Goal: Information Seeking & Learning: Learn about a topic

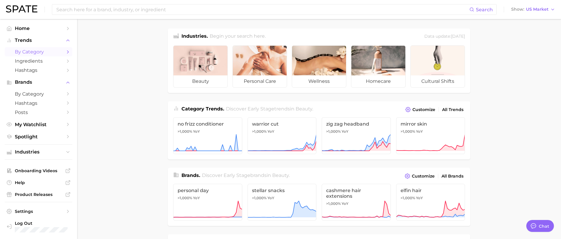
click at [61, 51] on span "by Category" at bounding box center [38, 52] width 47 height 6
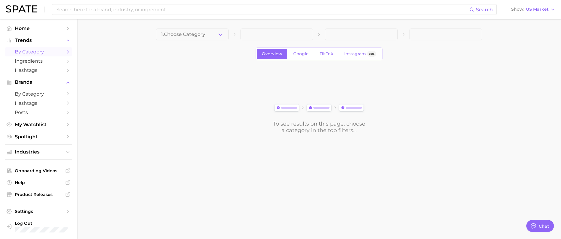
click at [214, 36] on button "1. Choose Category" at bounding box center [192, 34] width 73 height 12
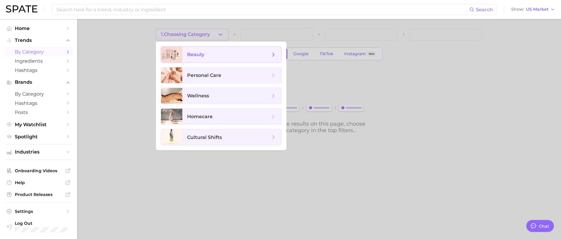
click at [215, 52] on span "beauty" at bounding box center [228, 54] width 83 height 7
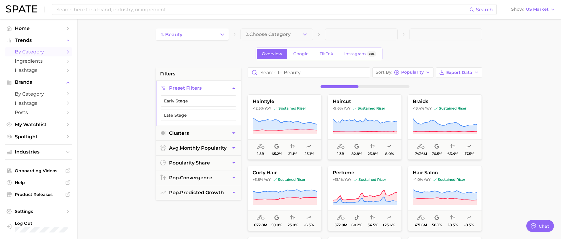
click at [301, 35] on button "2. Choose Category" at bounding box center [276, 34] width 73 height 12
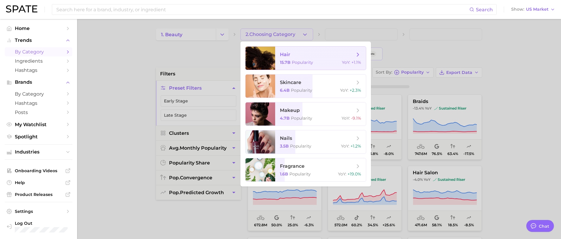
click at [319, 59] on span "hair 15.7b Popularity YoY : +1.1%" at bounding box center [320, 58] width 91 height 23
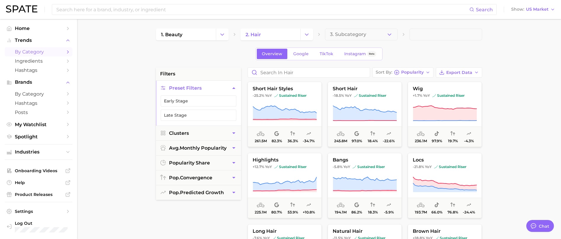
scroll to position [217, 0]
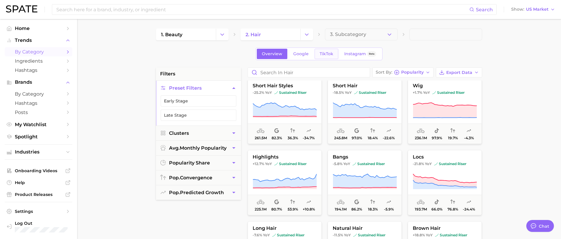
click at [325, 54] on span "TikTok" at bounding box center [327, 53] width 14 height 5
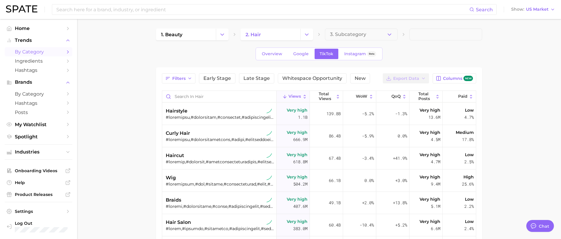
type textarea "x"
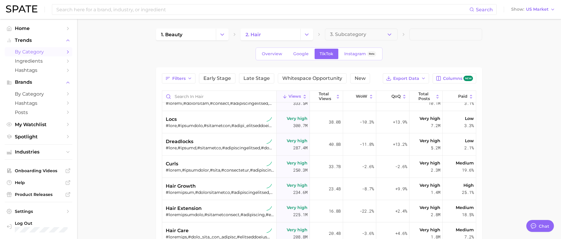
scroll to position [170, 0]
click at [309, 80] on span "Whitespace Opportunity" at bounding box center [312, 78] width 60 height 5
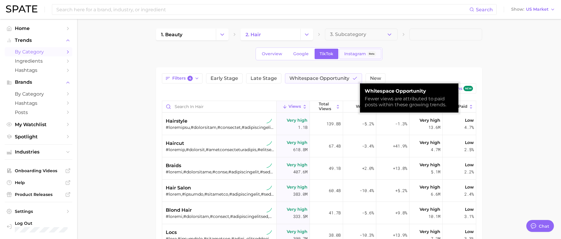
click at [353, 54] on span "Instagram" at bounding box center [355, 53] width 22 height 5
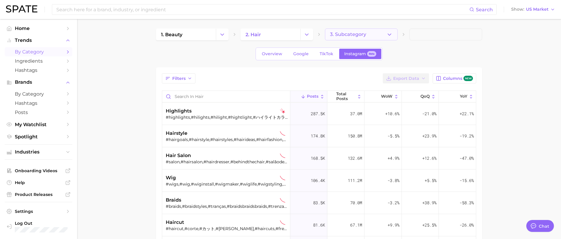
click at [365, 36] on span "3. Subcategory" at bounding box center [348, 34] width 36 height 5
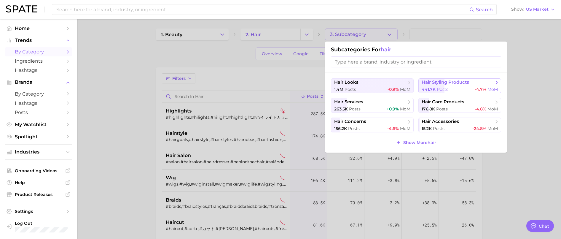
click at [480, 90] on span "-4.7%" at bounding box center [481, 89] width 12 height 5
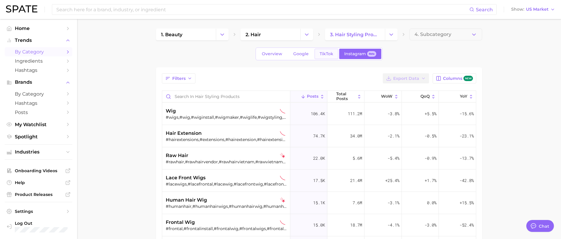
click at [322, 54] on span "TikTok" at bounding box center [327, 53] width 14 height 5
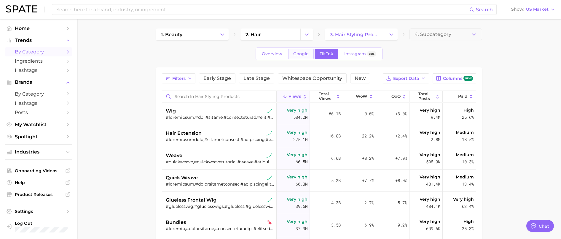
click at [306, 53] on span "Google" at bounding box center [300, 53] width 15 height 5
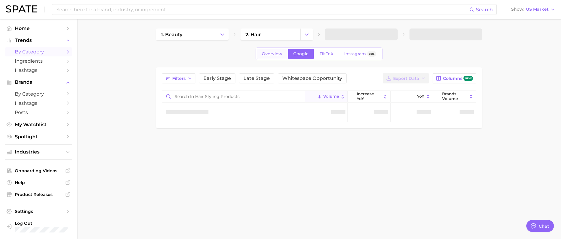
click at [278, 54] on span "Overview" at bounding box center [272, 53] width 20 height 5
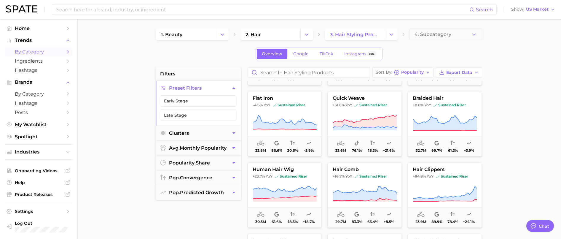
scroll to position [208, 0]
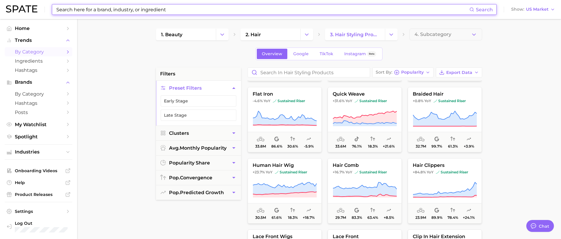
click at [108, 11] on input at bounding box center [262, 9] width 413 height 10
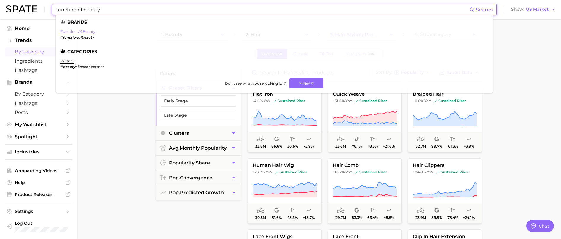
type input "function of beauty"
click at [88, 32] on link "function of beauty" at bounding box center [77, 31] width 35 height 4
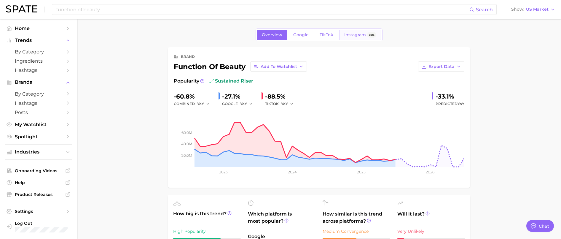
click at [359, 35] on span "Instagram" at bounding box center [355, 34] width 22 height 5
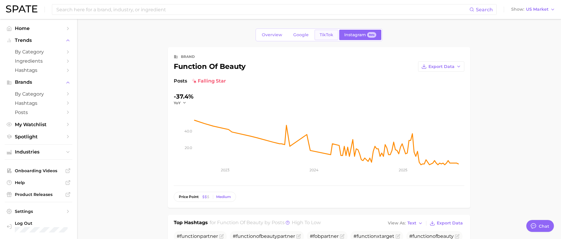
click at [320, 36] on span "TikTok" at bounding box center [327, 34] width 14 height 5
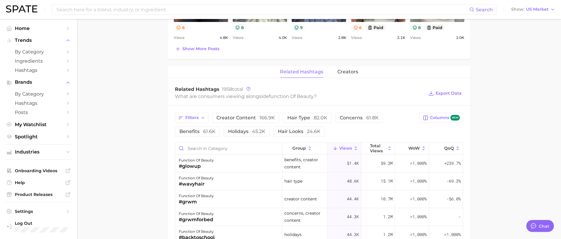
scroll to position [435, 0]
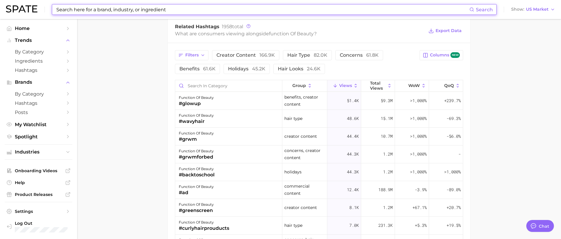
click at [133, 10] on input at bounding box center [262, 9] width 413 height 10
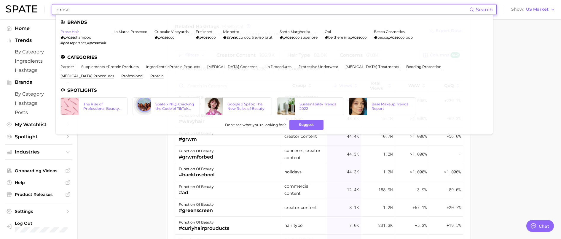
type input "prose"
click at [73, 33] on link "prose hair" at bounding box center [69, 31] width 19 height 4
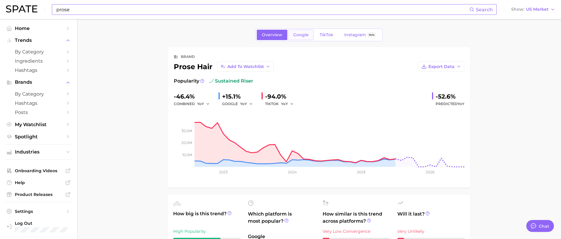
click at [306, 30] on link "Google" at bounding box center [300, 35] width 25 height 10
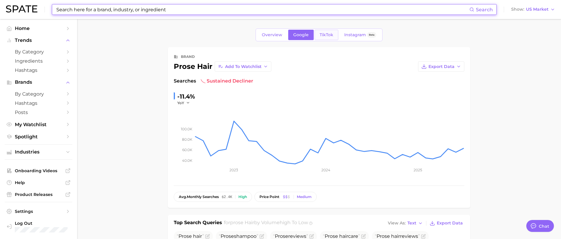
click at [322, 40] on div "Overview Google TikTok Instagram Beta" at bounding box center [318, 34] width 127 height 13
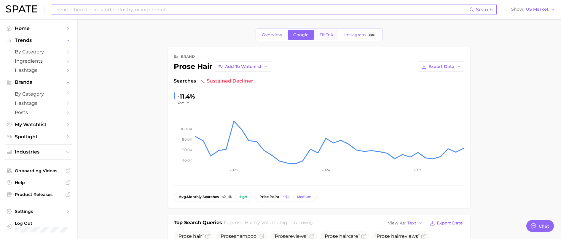
click at [323, 38] on link "TikTok" at bounding box center [326, 35] width 24 height 10
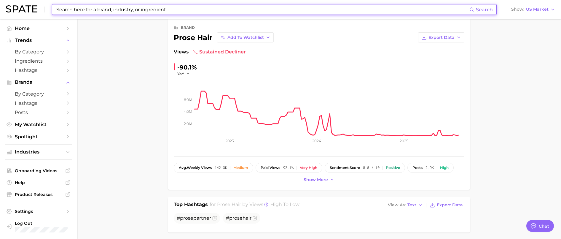
scroll to position [41, 0]
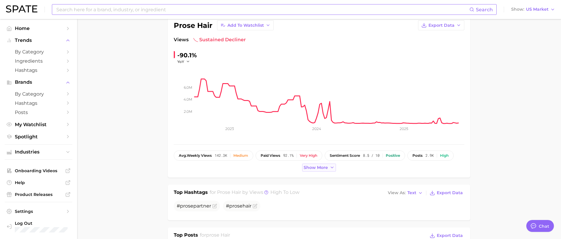
click at [319, 168] on span "Show more" at bounding box center [316, 167] width 24 height 5
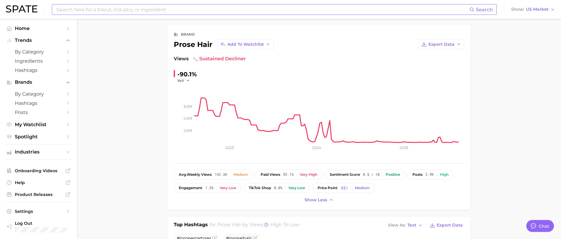
scroll to position [13, 0]
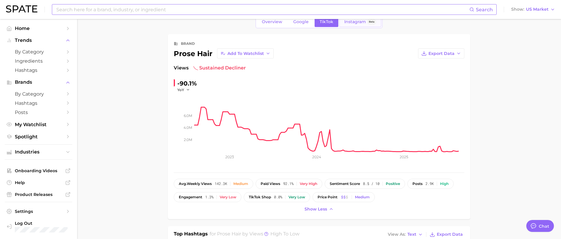
click at [347, 20] on span "Instagram" at bounding box center [355, 21] width 22 height 5
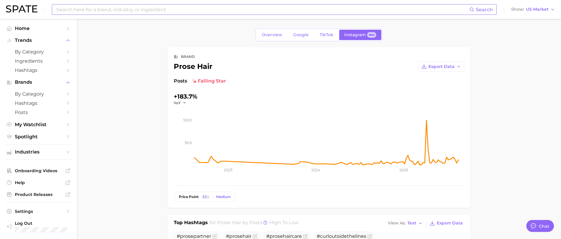
click at [203, 81] on span "falling star" at bounding box center [209, 80] width 34 height 7
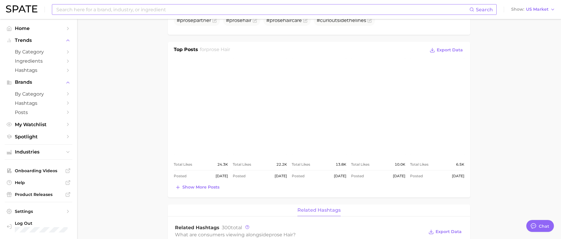
scroll to position [217, 0]
click at [208, 185] on span "Show more posts" at bounding box center [200, 185] width 37 height 5
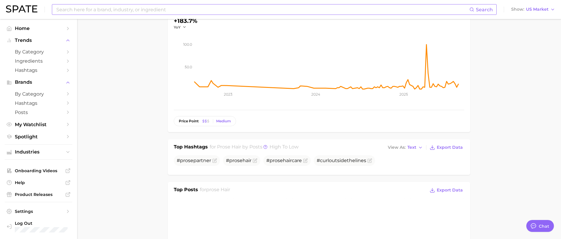
scroll to position [0, 0]
